Goal: Transaction & Acquisition: Purchase product/service

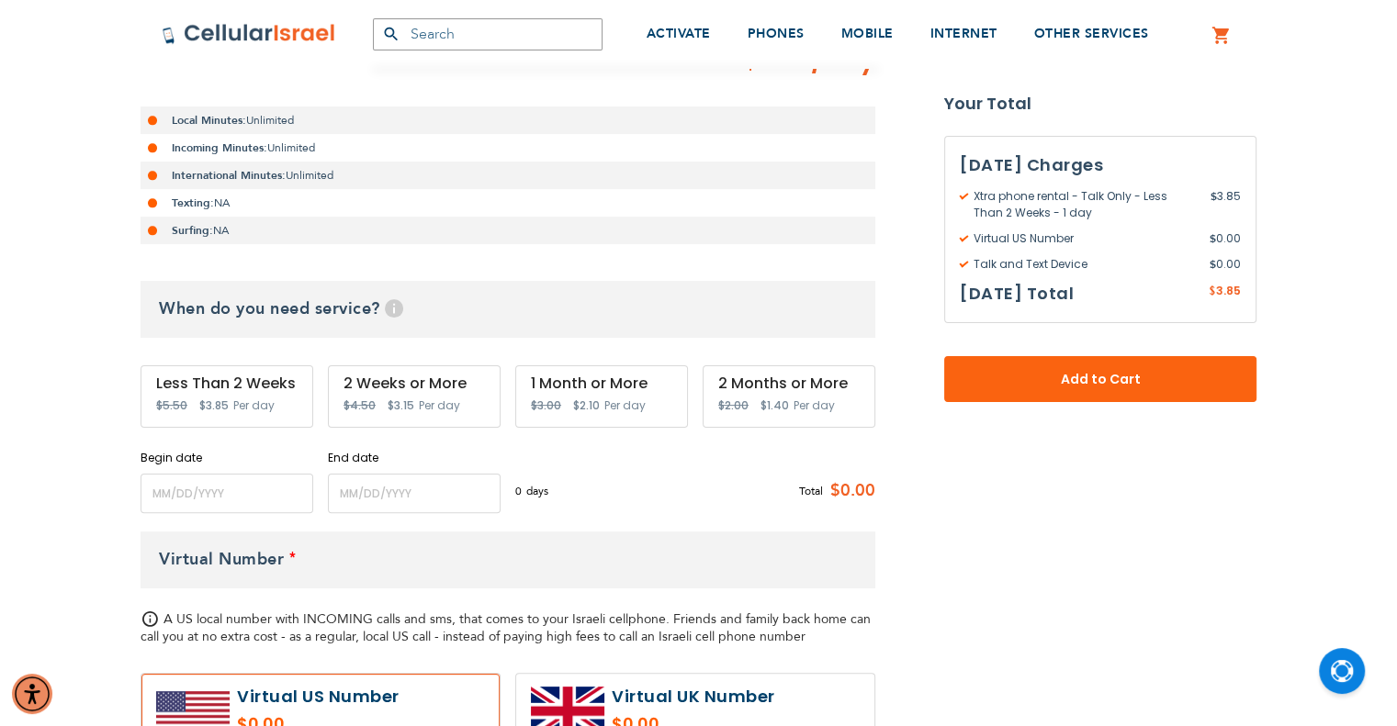
scroll to position [520, 0]
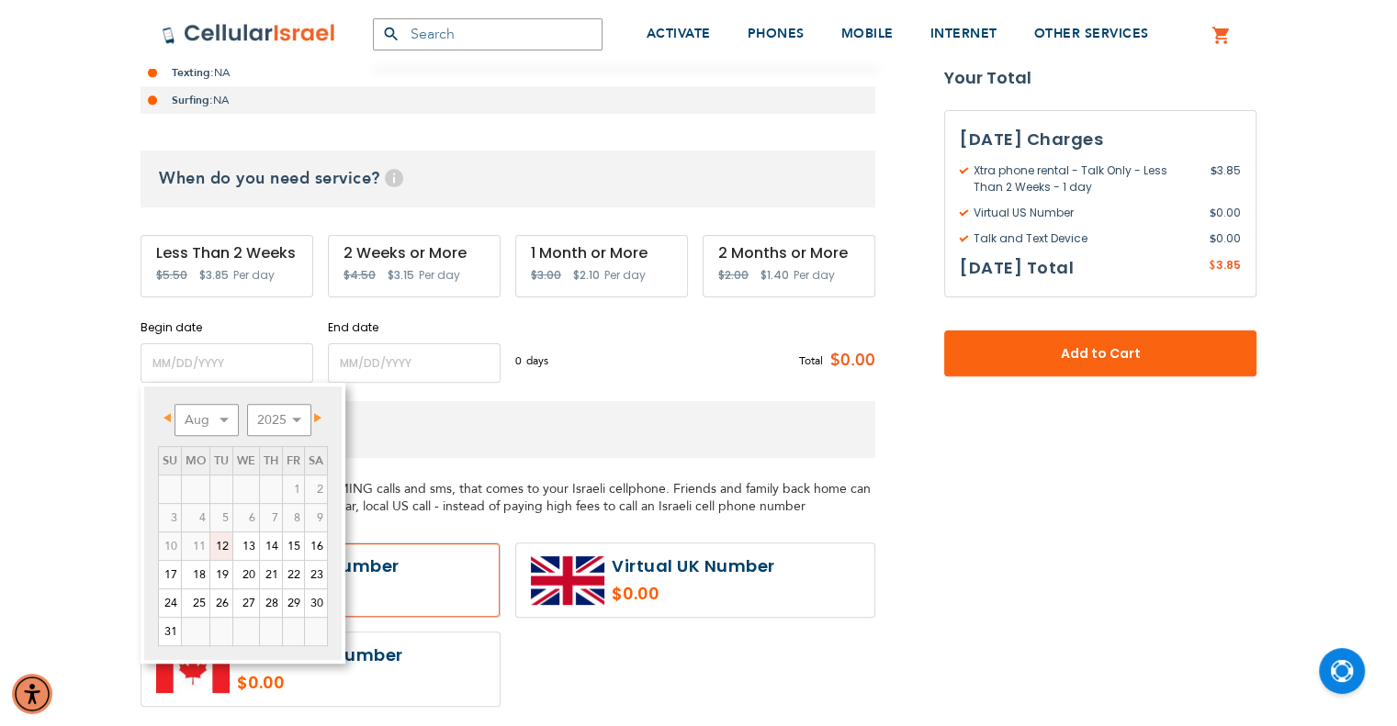
click at [224, 541] on link "12" at bounding box center [221, 547] width 22 height 28
type input "[DATE]"
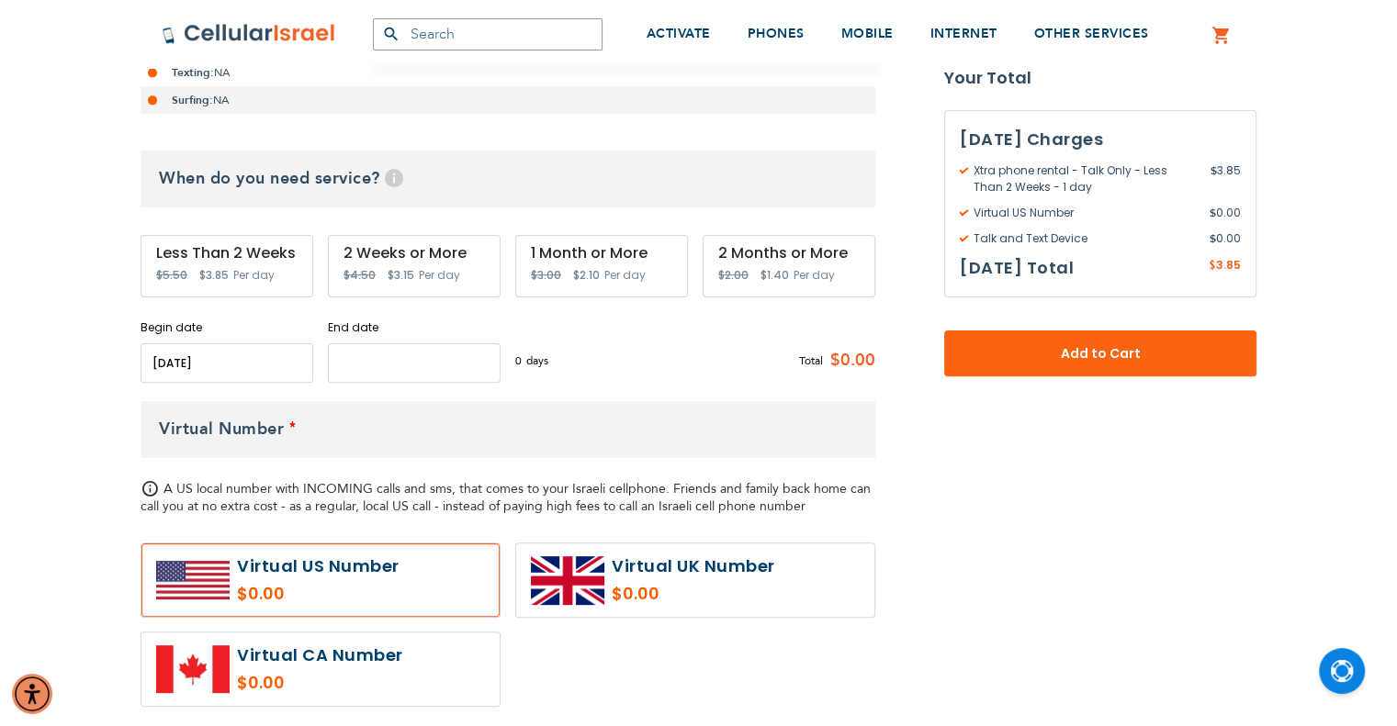
click at [418, 360] on input "name" at bounding box center [414, 362] width 173 height 39
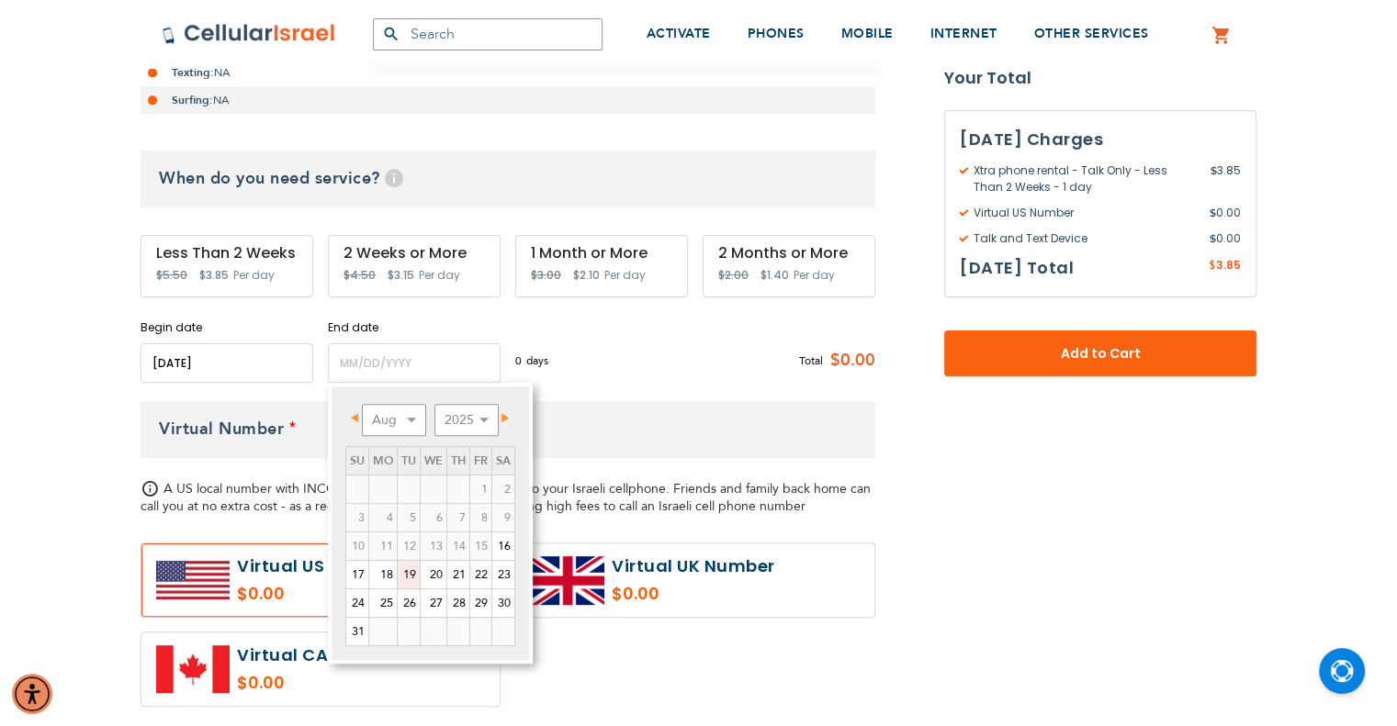
click at [414, 572] on link "19" at bounding box center [409, 575] width 22 height 28
type input "[DATE]"
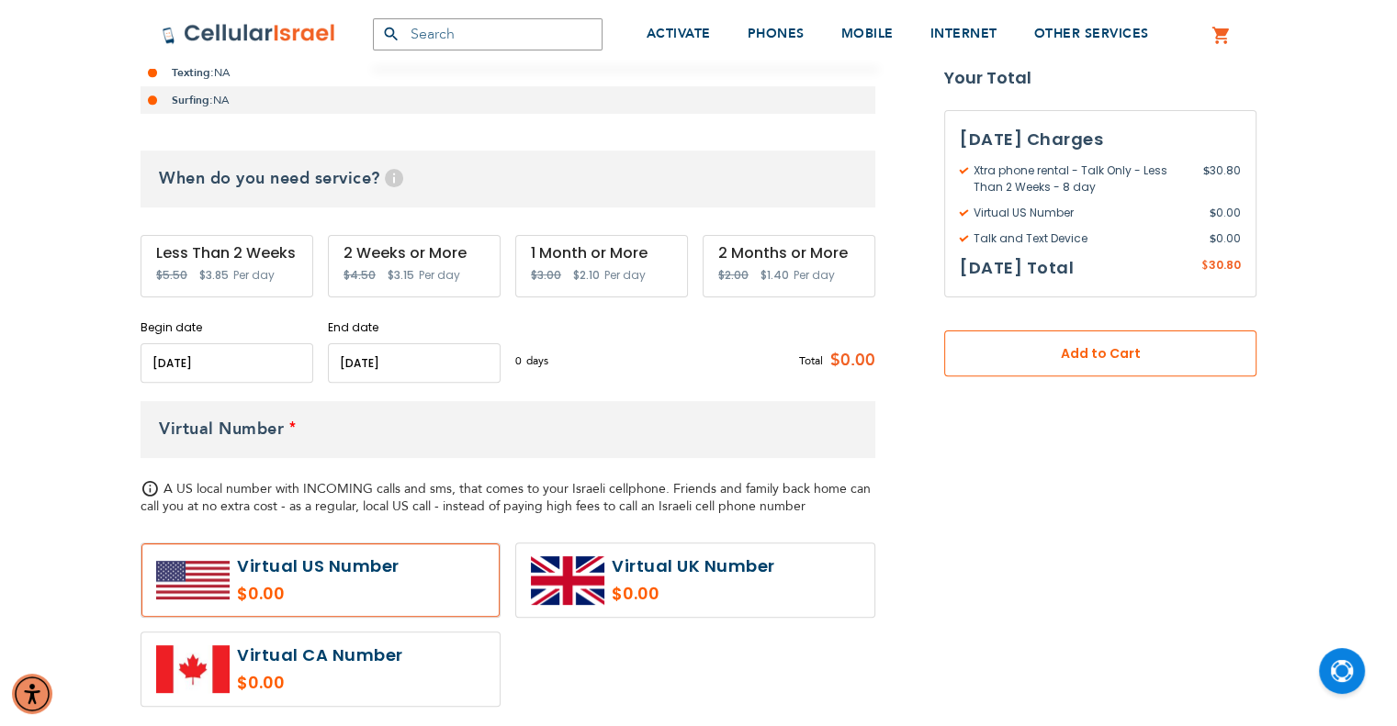
click at [1022, 352] on span "Add to Cart" at bounding box center [1100, 353] width 191 height 19
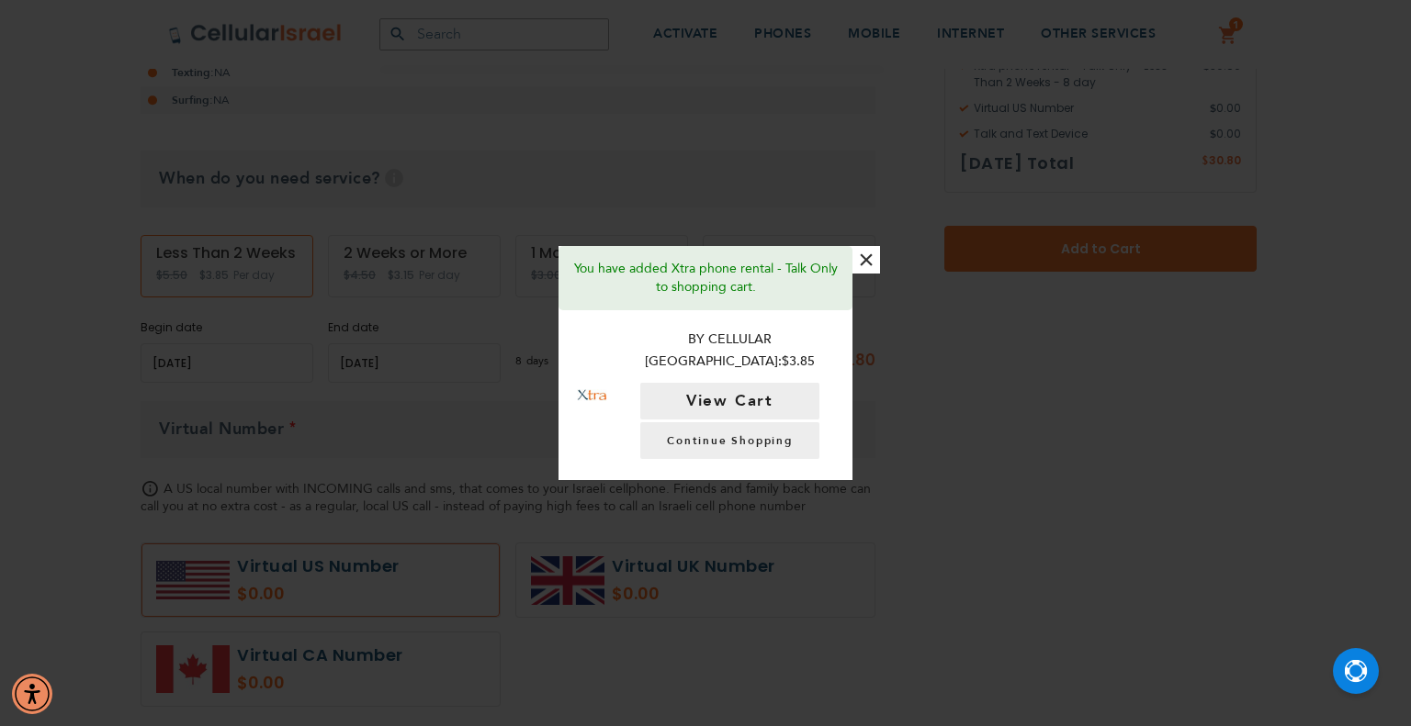
click at [871, 271] on button "×" at bounding box center [866, 260] width 28 height 28
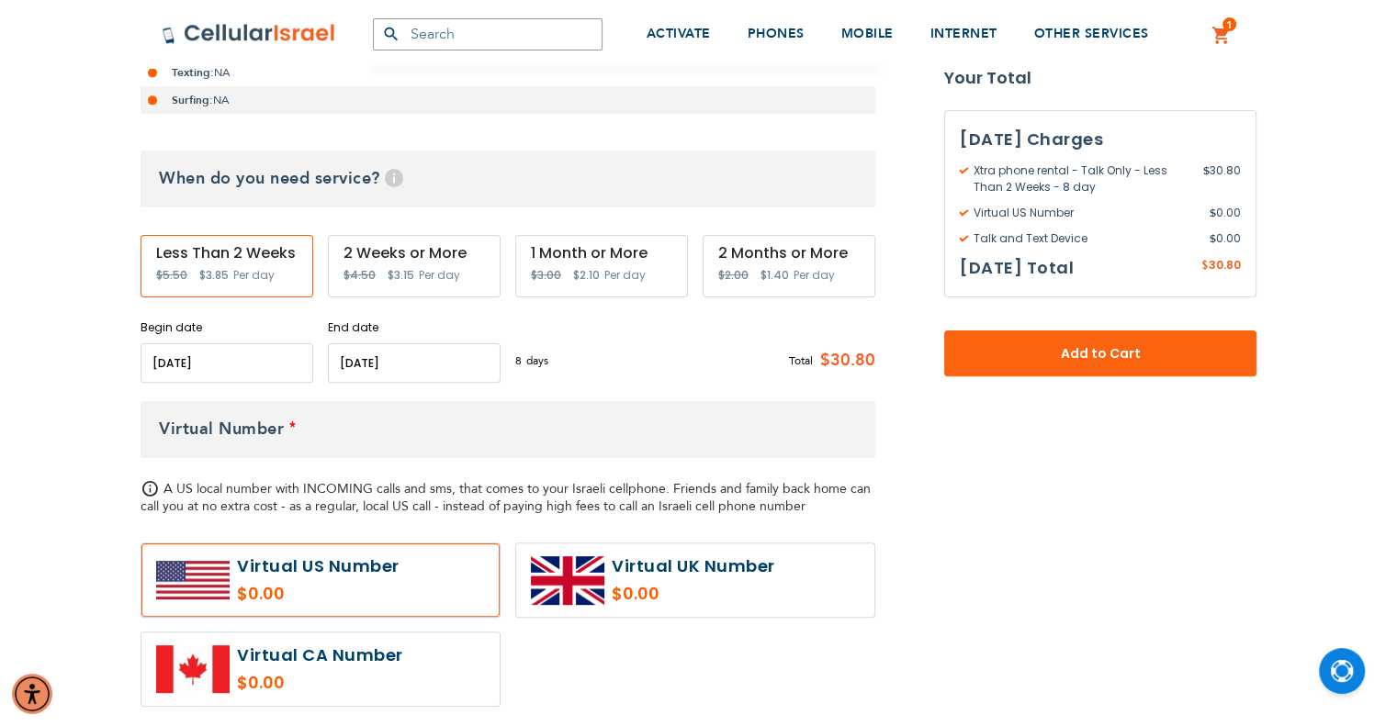
click at [322, 580] on label at bounding box center [320, 580] width 358 height 73
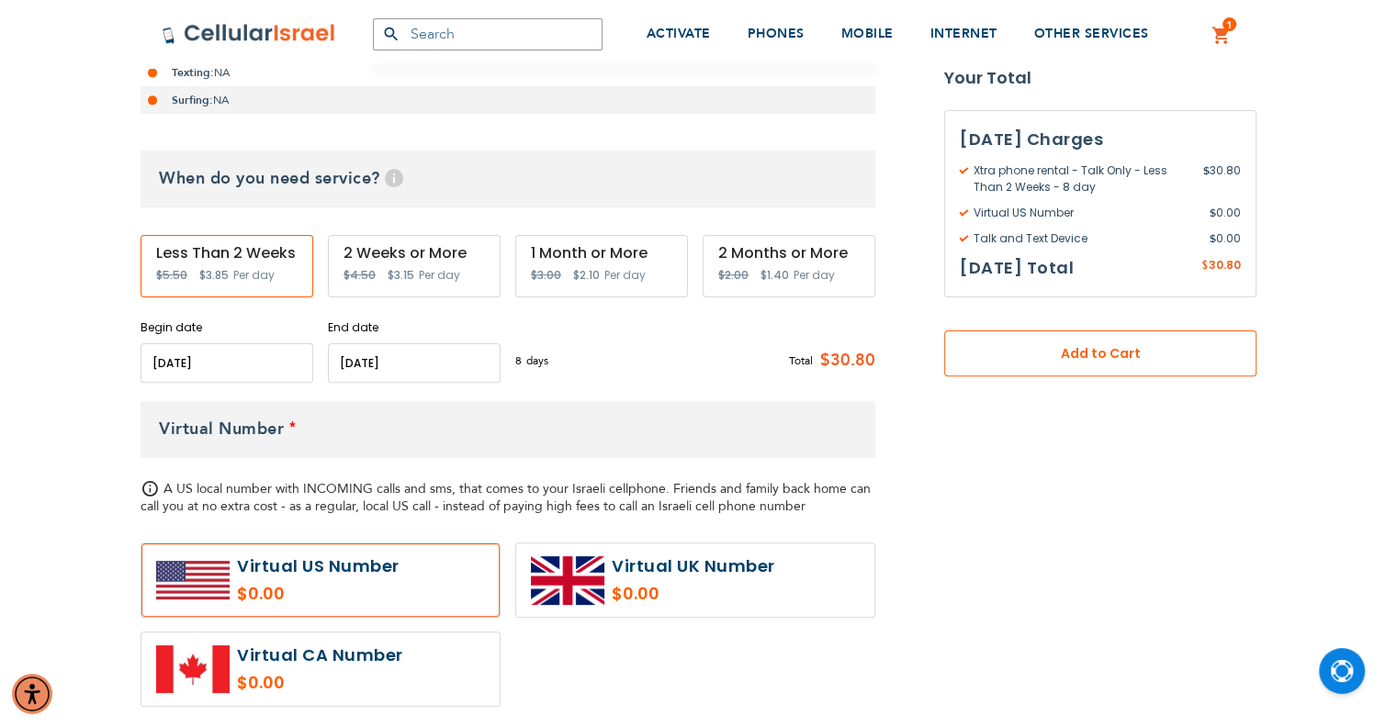
click at [1050, 348] on span "Add to Cart" at bounding box center [1100, 353] width 191 height 19
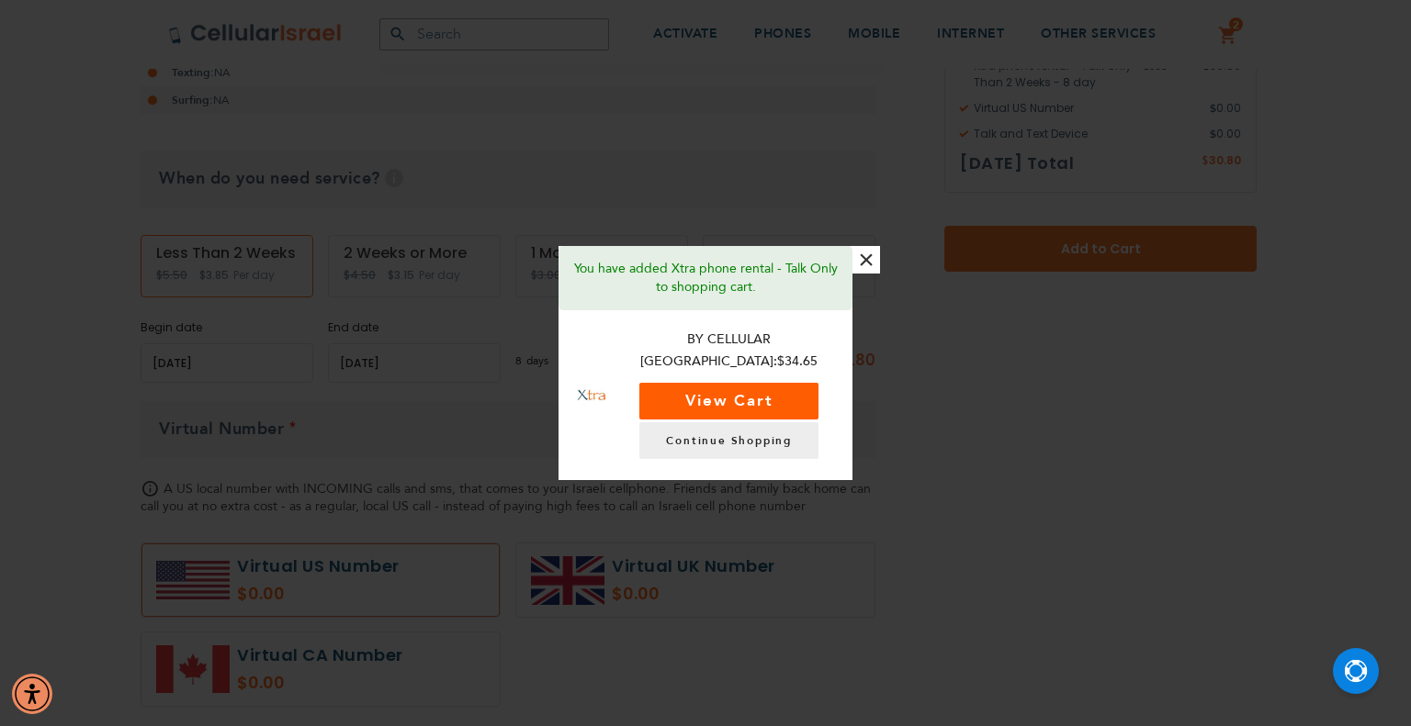
click at [748, 396] on button "View Cart" at bounding box center [728, 401] width 179 height 37
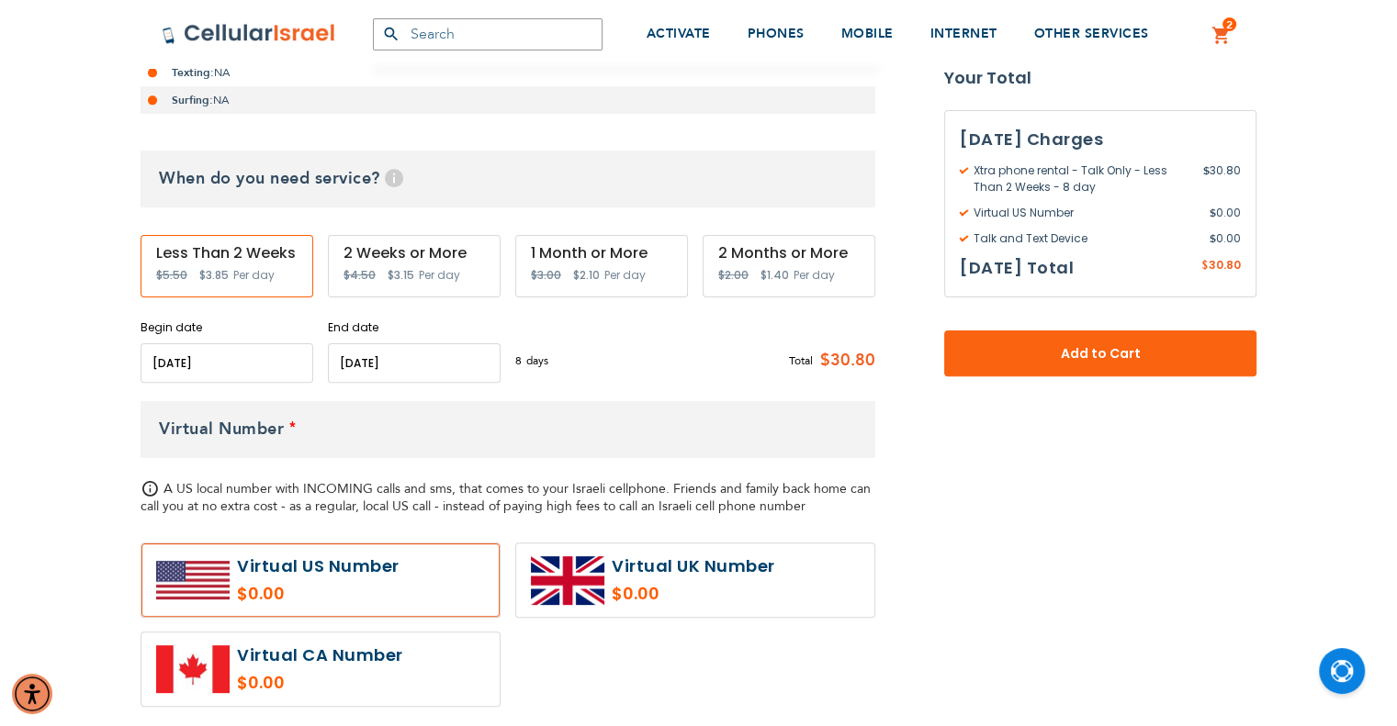
click at [1226, 32] on span "2" at bounding box center [1229, 24] width 6 height 15
